Goal: Task Accomplishment & Management: Use online tool/utility

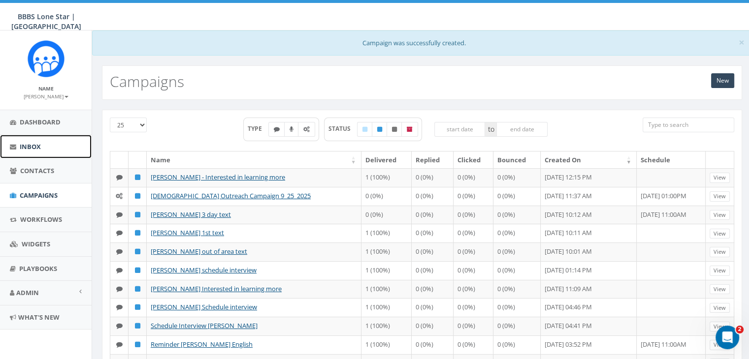
click at [29, 144] on span "Inbox" at bounding box center [30, 146] width 21 height 9
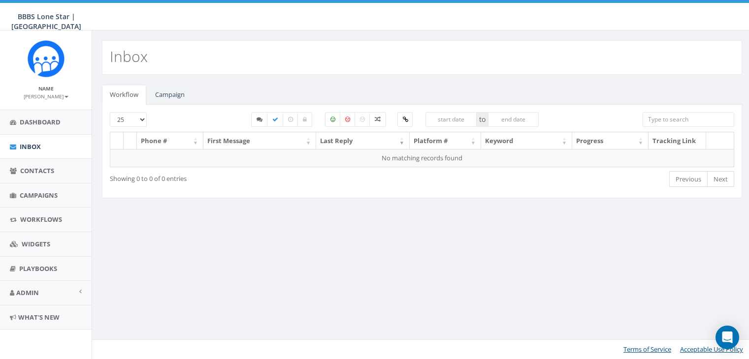
select select
click at [170, 93] on link "Campaign" at bounding box center [169, 95] width 45 height 20
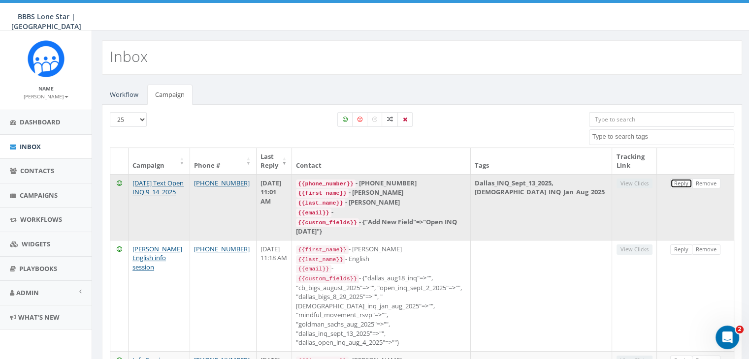
click at [684, 183] on link "Reply" at bounding box center [681, 184] width 22 height 10
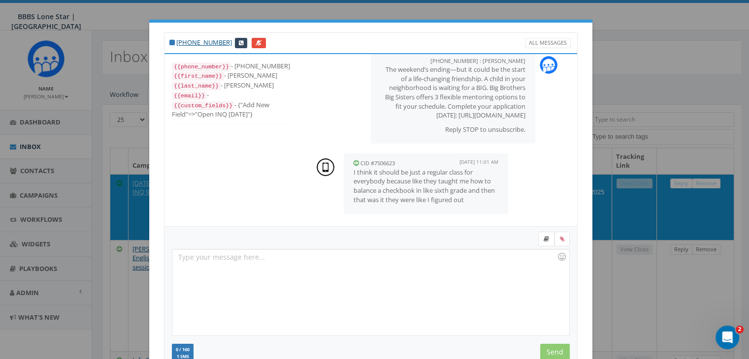
scroll to position [24, 0]
click at [543, 240] on icon at bounding box center [545, 239] width 5 height 6
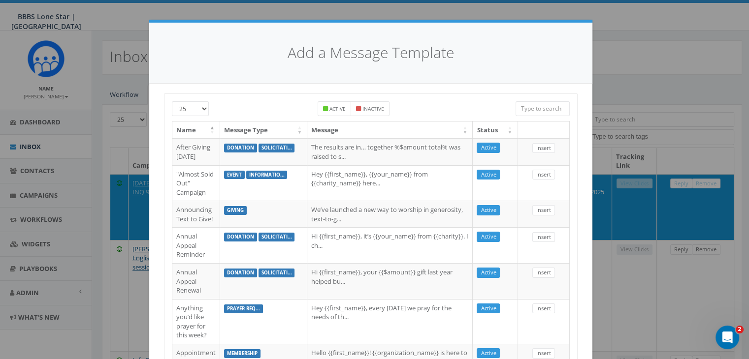
click at [528, 108] on input "search" at bounding box center [542, 108] width 54 height 15
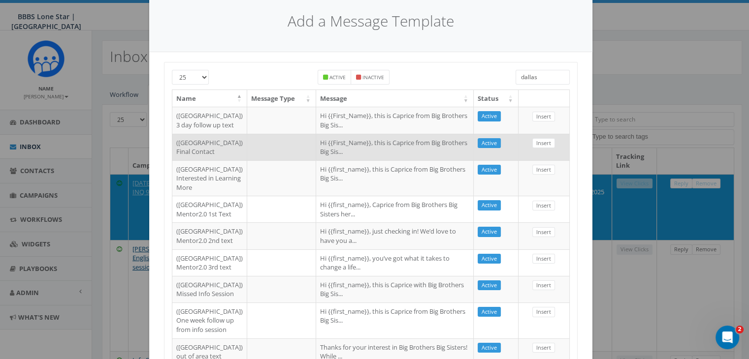
scroll to position [49, 0]
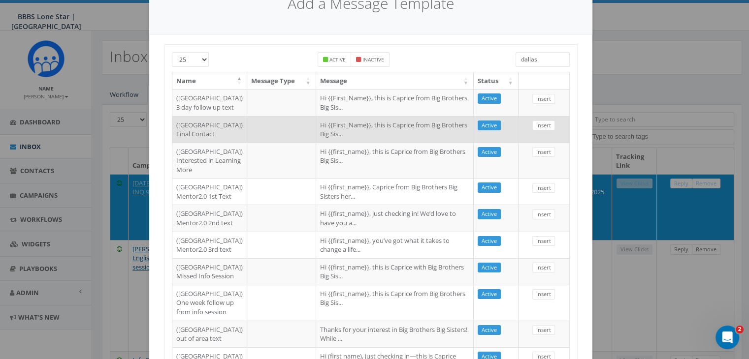
type input "dallas"
click at [374, 179] on td "Hi {{first_name}}, this is Caprice from Big Brothers Big Sis..." at bounding box center [394, 161] width 157 height 36
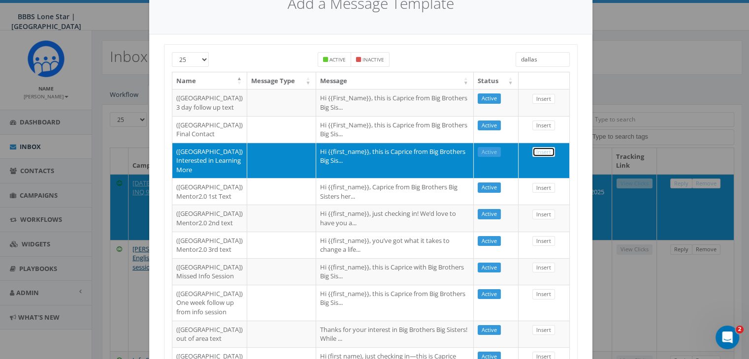
click at [539, 157] on link "Insert" at bounding box center [543, 152] width 23 height 10
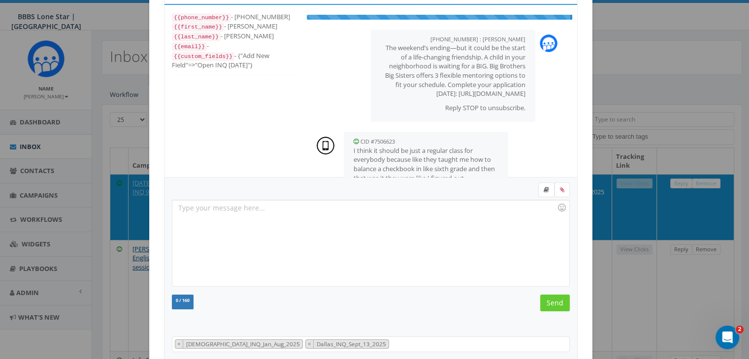
scroll to position [24, 0]
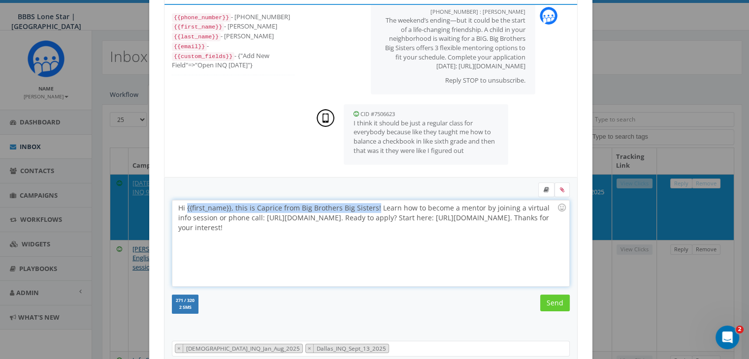
drag, startPoint x: 371, startPoint y: 206, endPoint x: 183, endPoint y: 206, distance: 188.5
click at [183, 206] on div "Hi {{first_name}}, this is Caprice from Big Brothers Big Sisters! Learn how to …" at bounding box center [370, 243] width 396 height 86
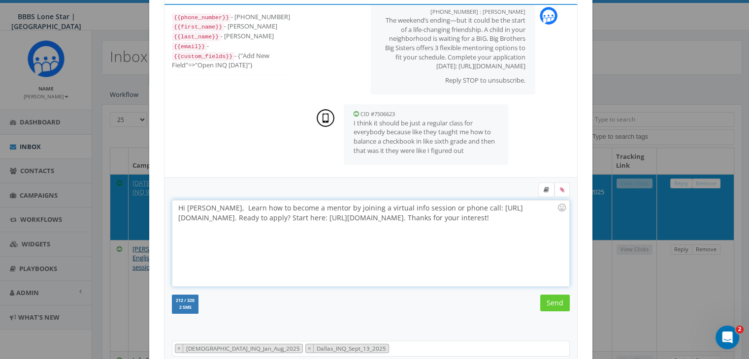
click at [182, 205] on div "Hi Tyler, Learn how to become a mentor by joining a virtual info session or pho…" at bounding box center [370, 243] width 396 height 86
click at [541, 299] on input "Send" at bounding box center [555, 303] width 30 height 17
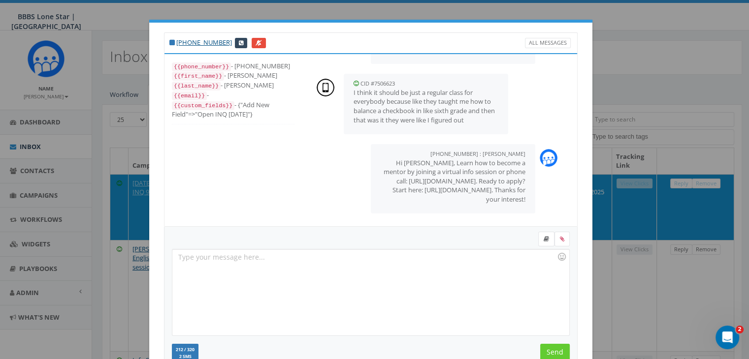
scroll to position [132, 0]
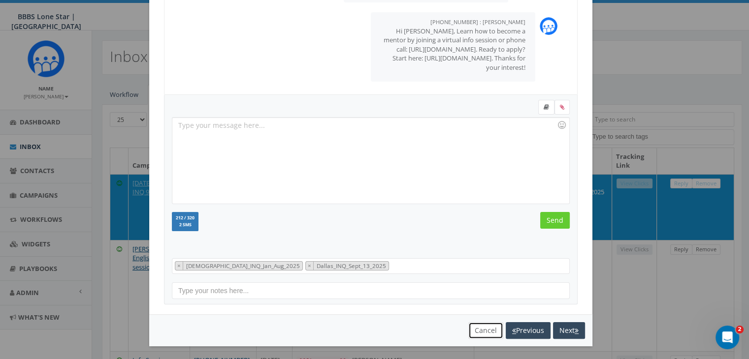
click at [472, 329] on button "Cancel" at bounding box center [485, 330] width 35 height 17
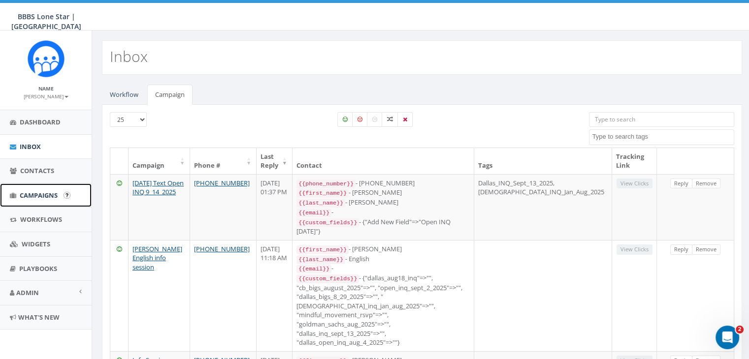
click at [49, 191] on span "Campaigns" at bounding box center [39, 195] width 38 height 9
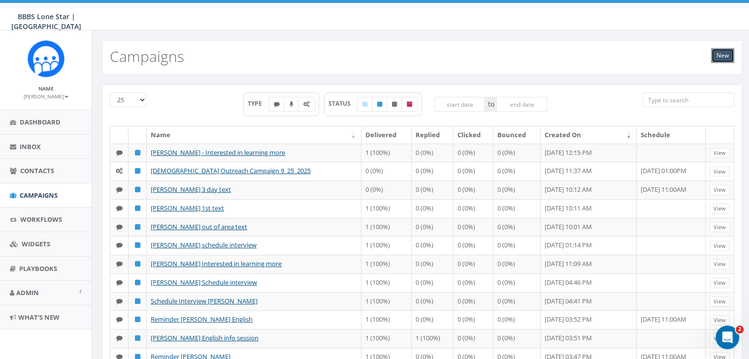
click at [721, 54] on link "New" at bounding box center [722, 55] width 23 height 15
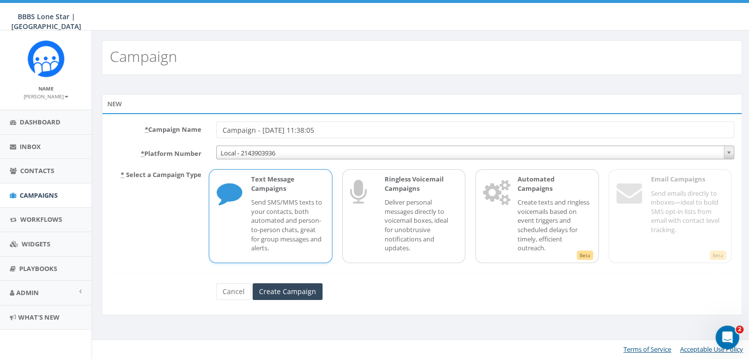
drag, startPoint x: 330, startPoint y: 129, endPoint x: 183, endPoint y: 133, distance: 147.2
click at [183, 131] on div "* Campaign Name Campaign - 09/24/2025, 11:38:05" at bounding box center [421, 130] width 639 height 17
type input "Info session Zachary Shipman"
click at [287, 200] on p "Send SMS/MMS texts to your contacts, both automated and person-to-person chats,…" at bounding box center [287, 225] width 73 height 55
click at [299, 292] on input "Create Campaign" at bounding box center [287, 291] width 70 height 17
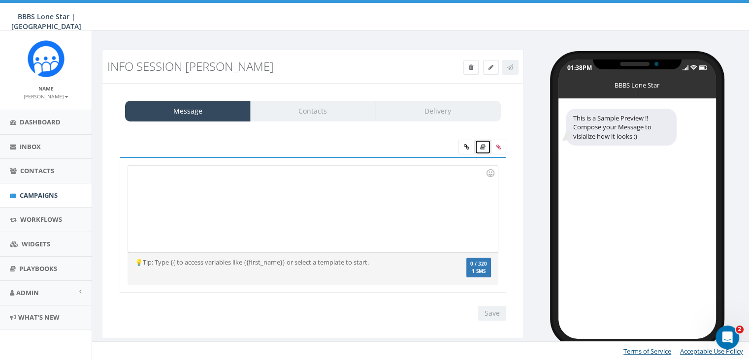
click at [482, 148] on icon at bounding box center [482, 147] width 5 height 6
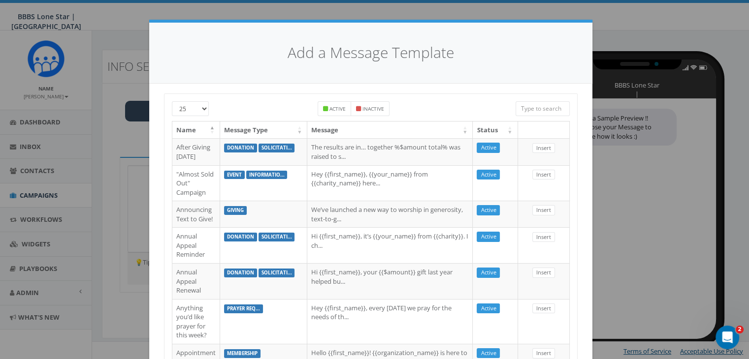
click at [533, 107] on input "search" at bounding box center [542, 108] width 54 height 15
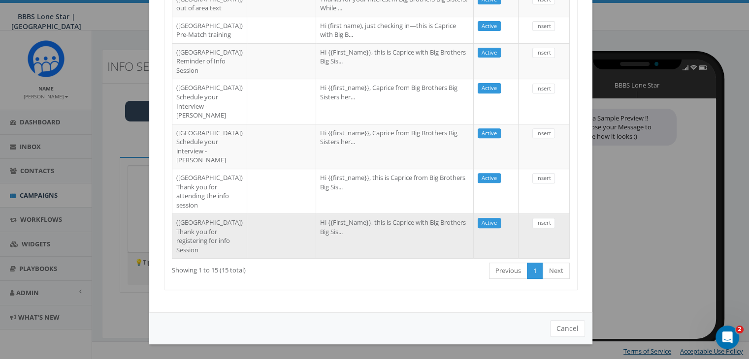
scroll to position [578, 0]
type input "Dallas"
click at [360, 230] on td "Hi {{First_Name}}, this is Caprice with Big Brothers Big Sis..." at bounding box center [394, 236] width 157 height 45
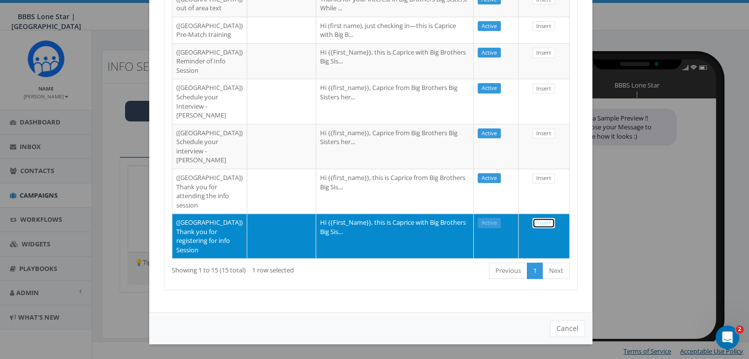
click at [540, 218] on link "Insert" at bounding box center [543, 223] width 23 height 10
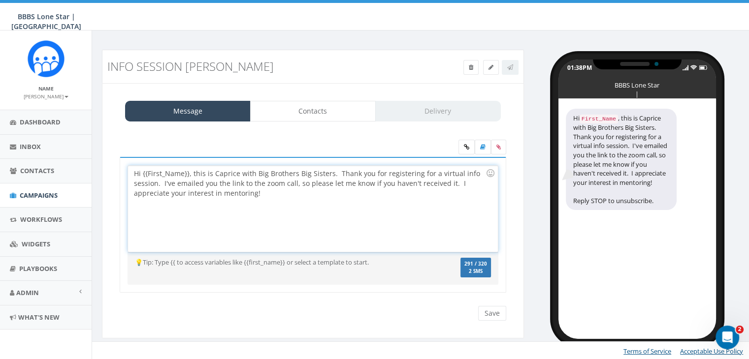
click at [188, 173] on div "Hi {{First_Name}}, this is Caprice with Big Brothers Big Sisters. Thank you for…" at bounding box center [312, 209] width 369 height 86
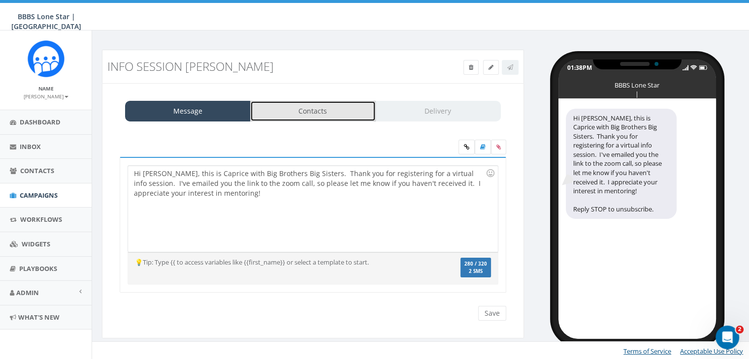
click at [304, 106] on link "Contacts" at bounding box center [312, 111] width 125 height 21
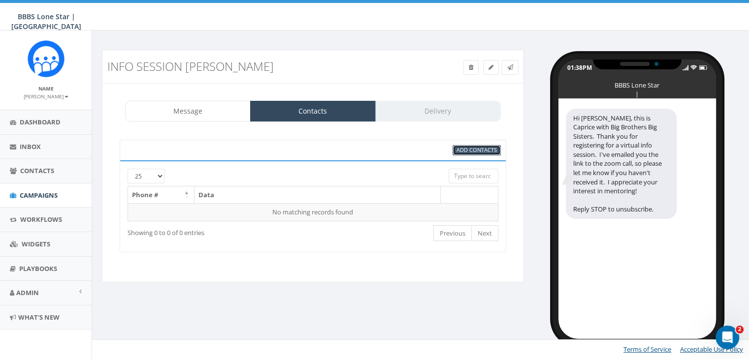
click at [478, 149] on span "Add Contacts" at bounding box center [476, 149] width 40 height 7
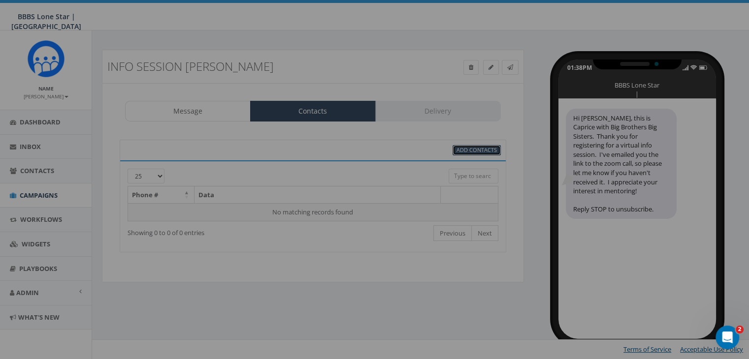
scroll to position [0, 0]
select select
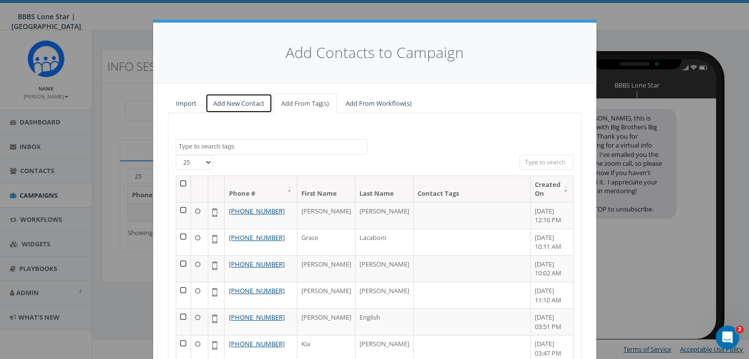
click at [250, 101] on link "Add New Contact" at bounding box center [238, 104] width 67 height 20
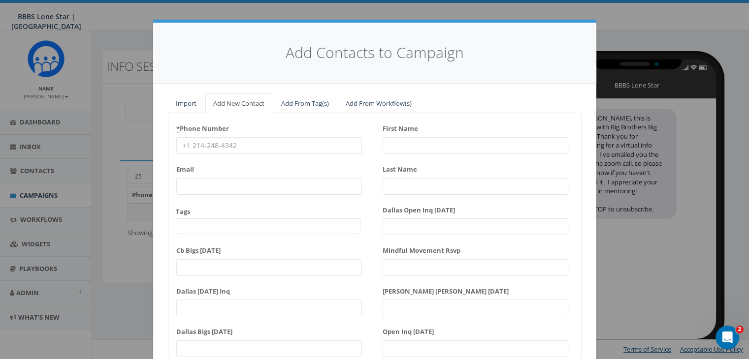
click at [223, 145] on input "* Phone Number" at bounding box center [269, 145] width 186 height 17
paste input "469-921-0023"
type input "469-921-0023"
click at [452, 141] on input "First Name" at bounding box center [475, 145] width 186 height 17
type input "Zachary"
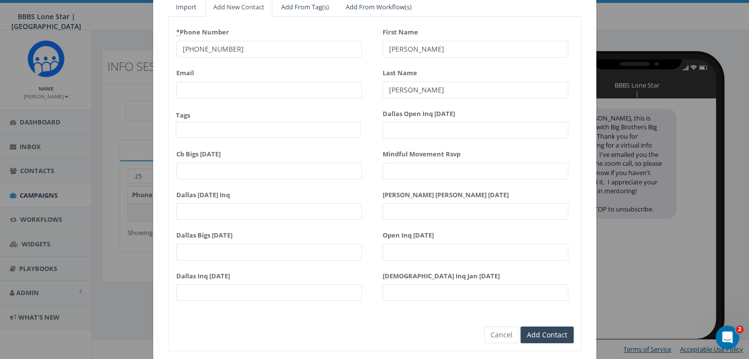
scroll to position [125, 0]
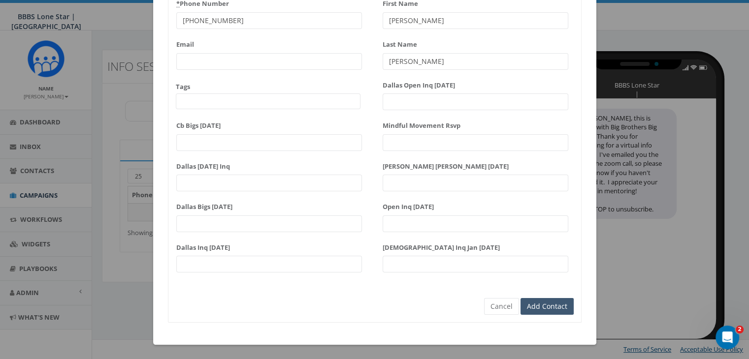
type input "Shipman"
click at [543, 308] on input "Add Contact" at bounding box center [546, 306] width 53 height 17
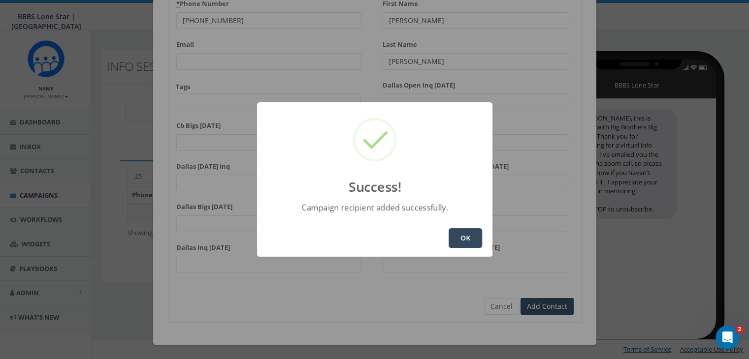
click at [465, 237] on button "OK" at bounding box center [464, 238] width 33 height 20
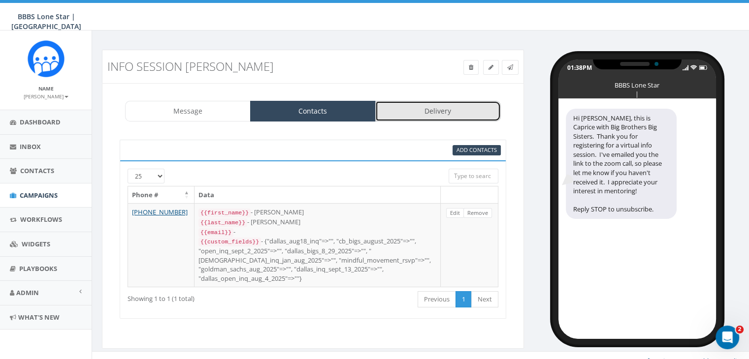
click at [429, 111] on link "Delivery" at bounding box center [437, 111] width 125 height 21
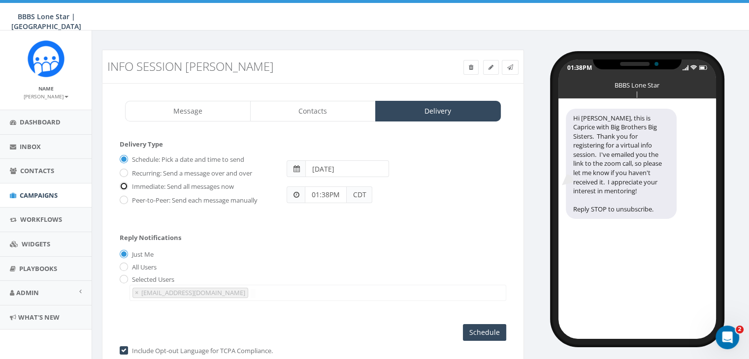
click at [125, 185] on input "Immediate: Send all messages now" at bounding box center [123, 187] width 6 height 6
radio input "true"
click at [484, 334] on input "Send Now" at bounding box center [483, 332] width 46 height 17
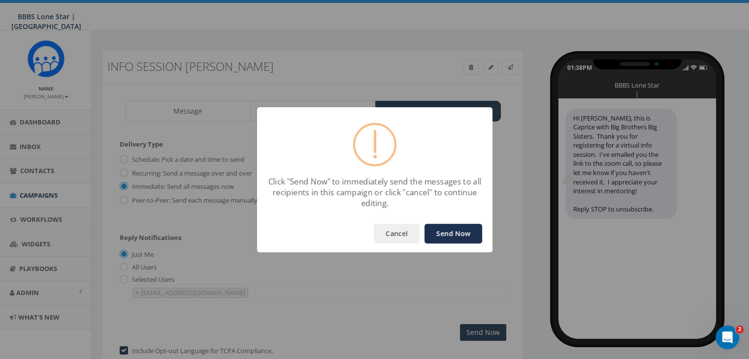
click at [436, 236] on button "Send Now" at bounding box center [453, 234] width 58 height 20
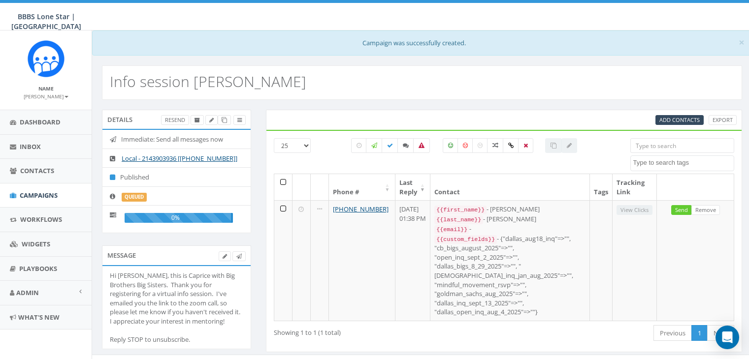
select select
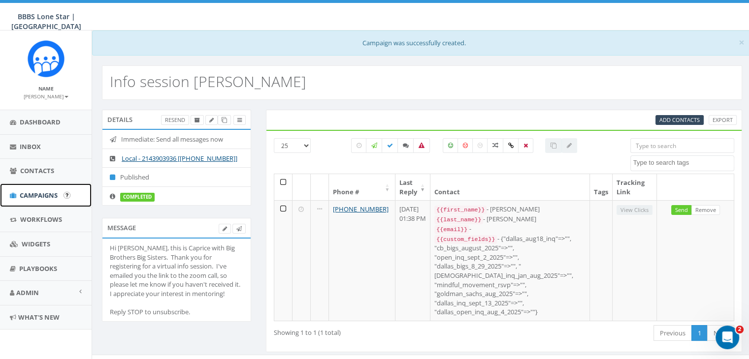
click at [47, 192] on span "Campaigns" at bounding box center [39, 195] width 38 height 9
